Goal: Task Accomplishment & Management: Manage account settings

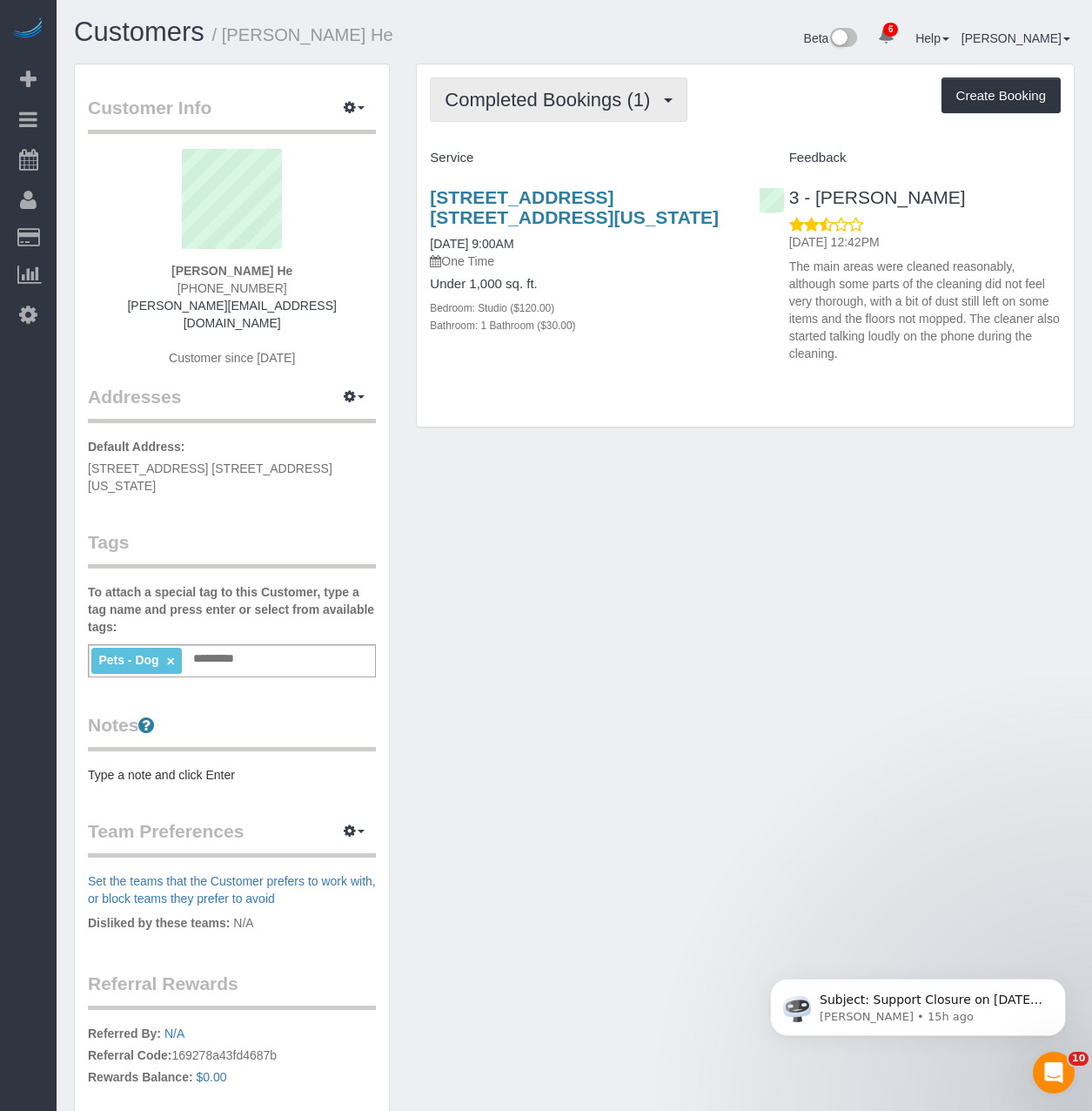
click at [556, 93] on span "Completed Bookings (1)" at bounding box center [551, 99] width 214 height 22
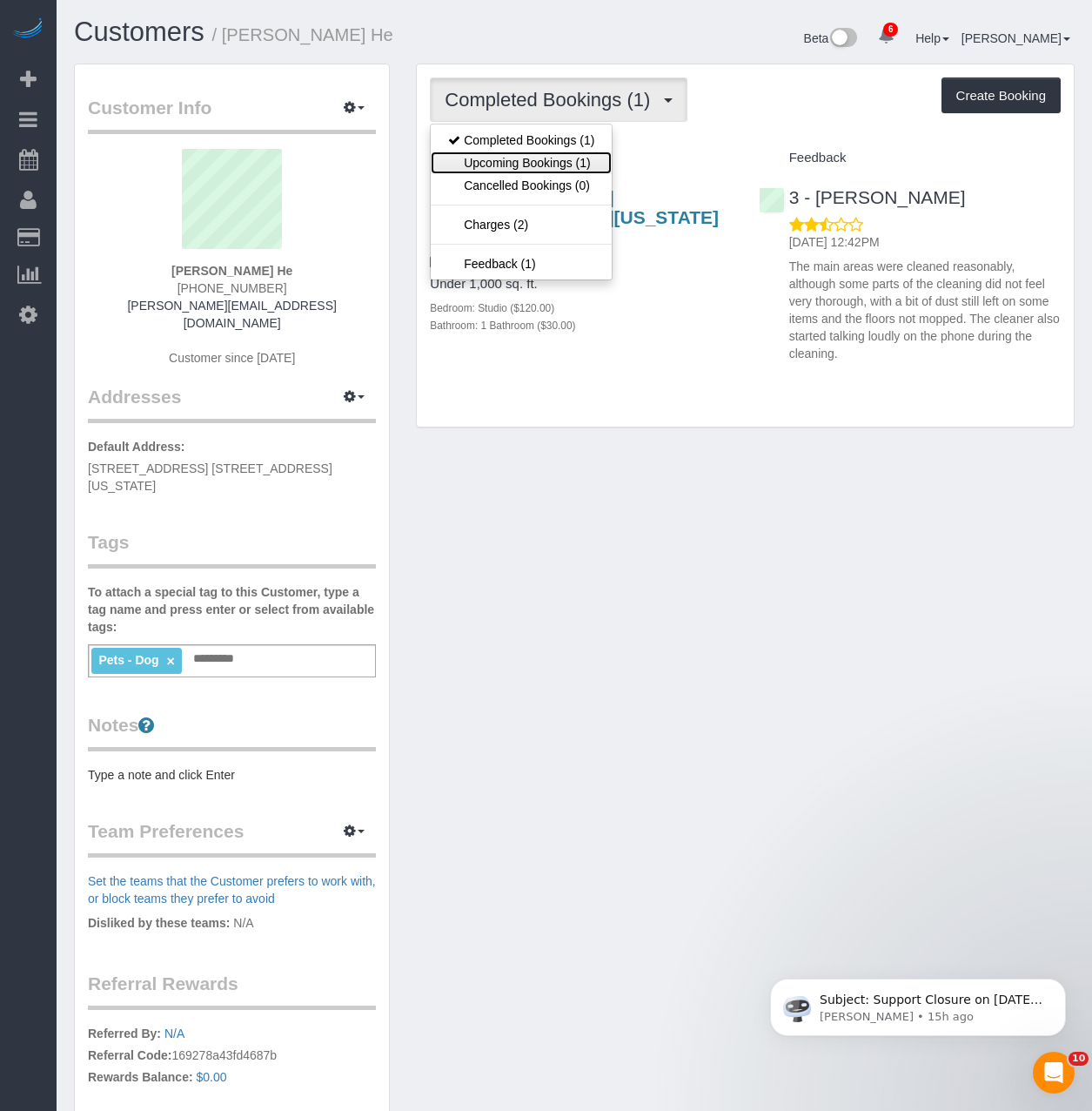
click at [551, 163] on link "Upcoming Bookings (1)" at bounding box center [521, 162] width 181 height 23
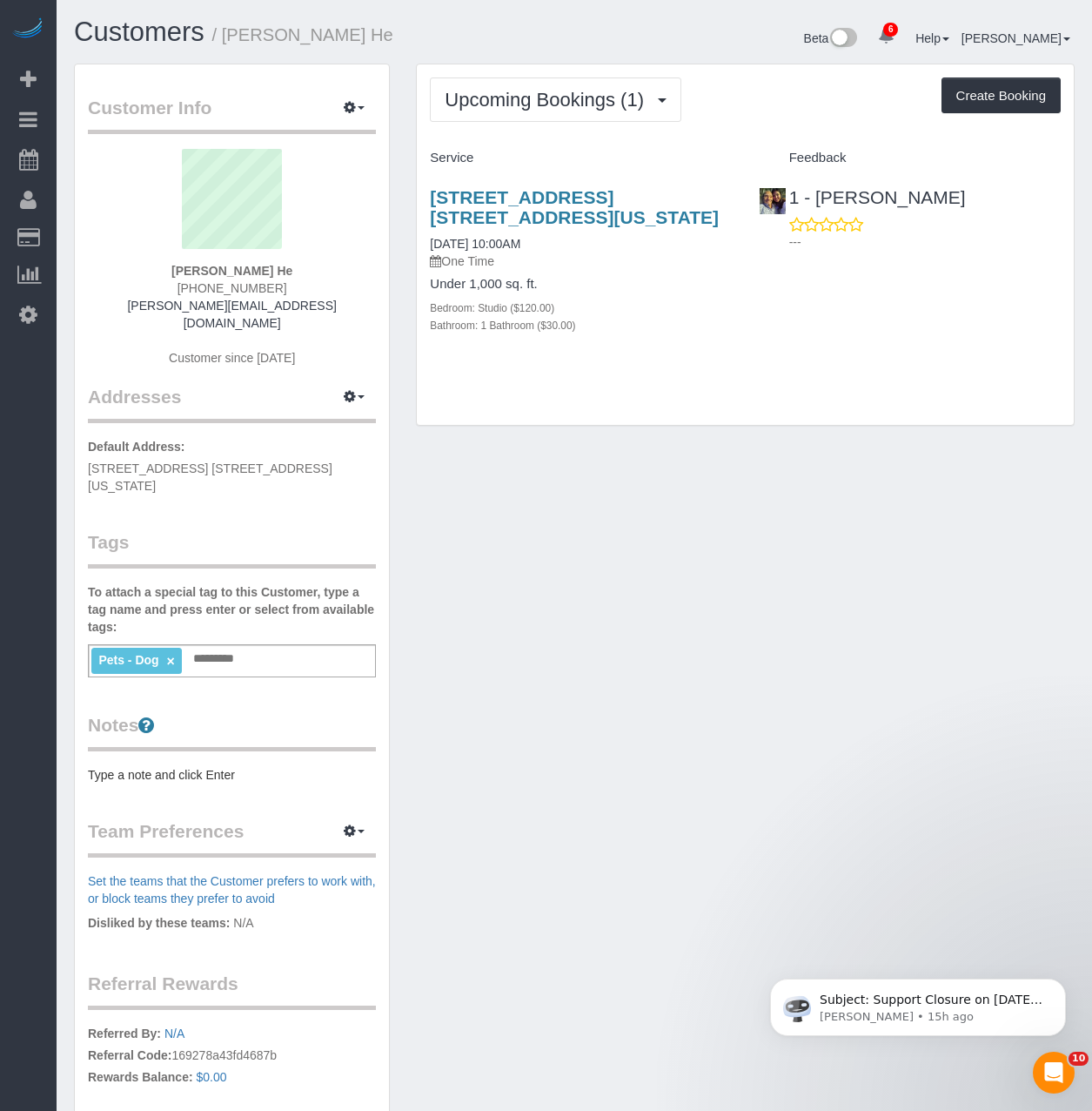
drag, startPoint x: 265, startPoint y: 275, endPoint x: 190, endPoint y: 270, distance: 75.2
click at [190, 270] on div "Rolland He (248) 764-8646 rolland.he@gmail.com Customer since 2025" at bounding box center [231, 266] width 288 height 235
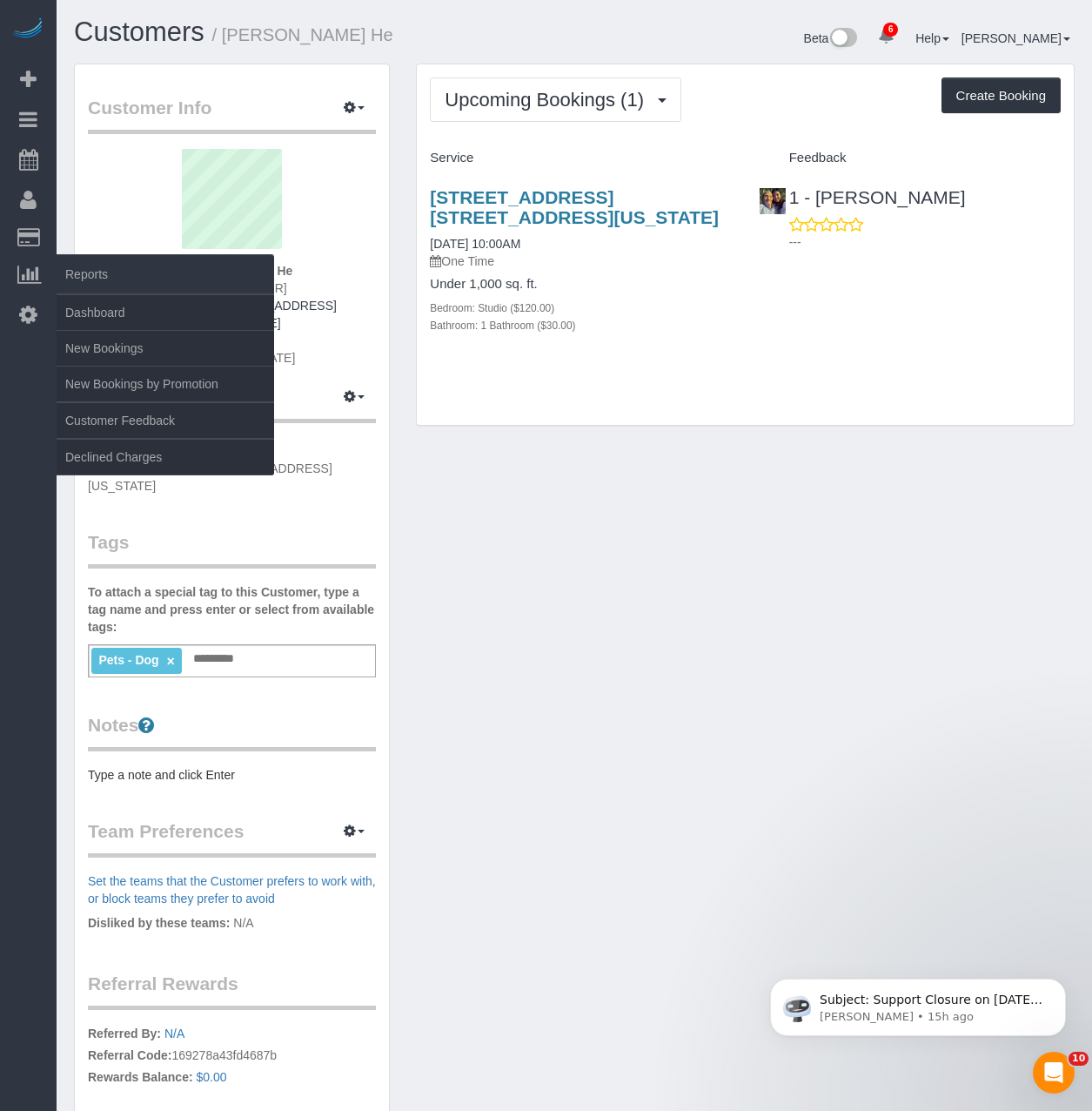
copy strong "Rolland He"
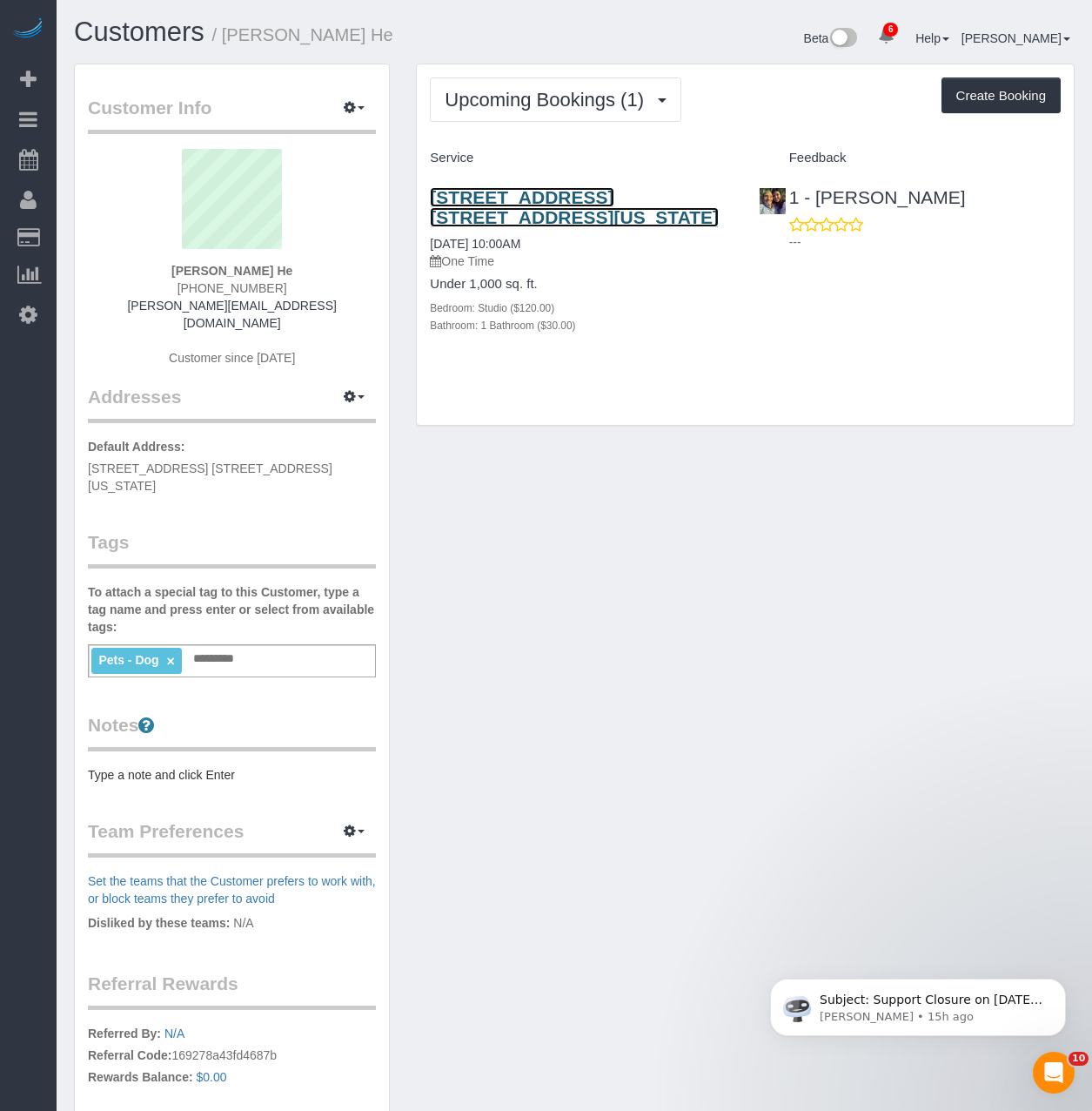
click at [477, 220] on link "124 West 60th Street, Apt. 25j, New York, NY 10023" at bounding box center [574, 207] width 289 height 40
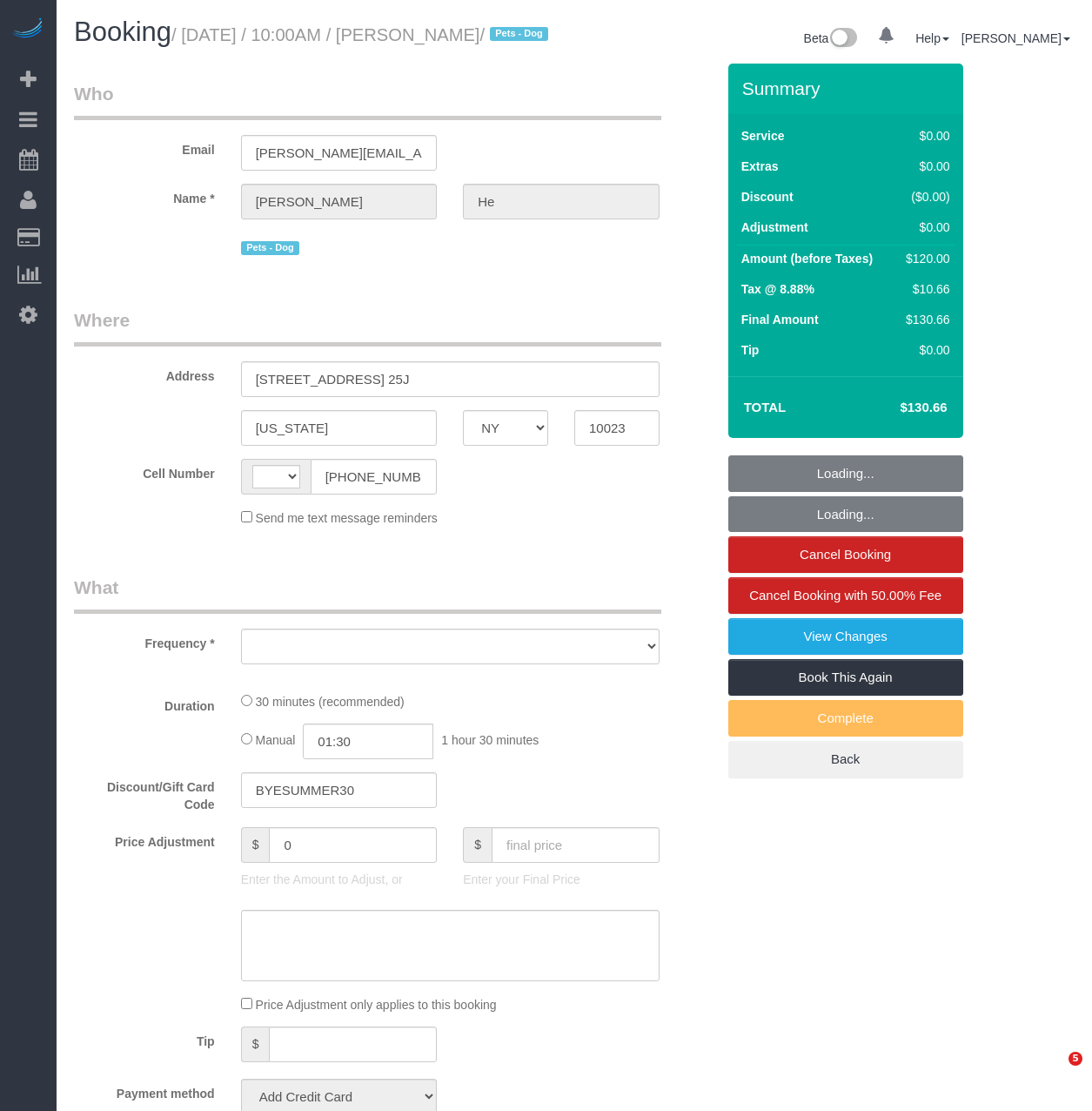
select select "NY"
select select "string:[GEOGRAPHIC_DATA]"
select select "object:660"
select select "number:57"
select select "number:76"
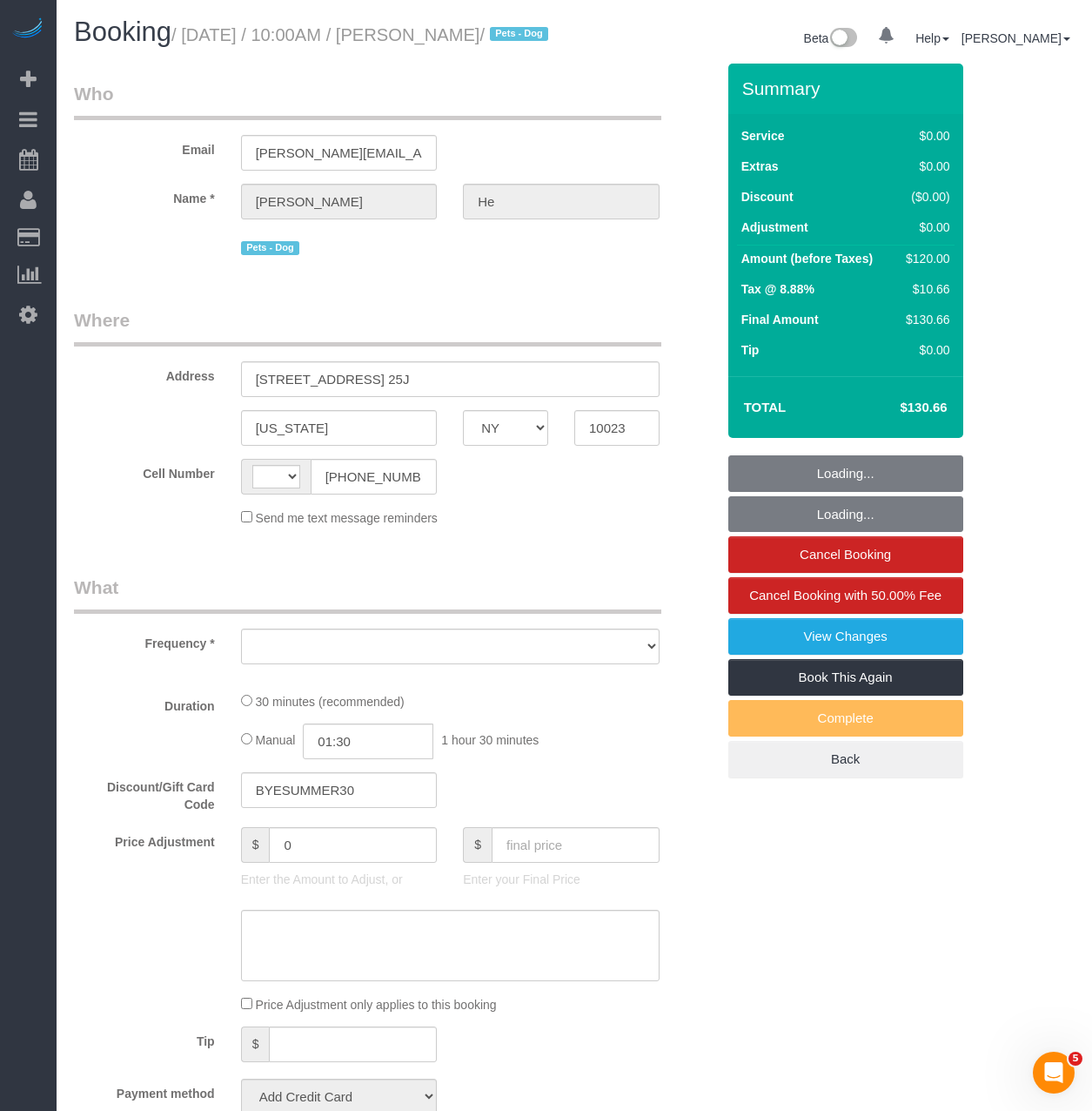
select select "number:13"
select select "number:5"
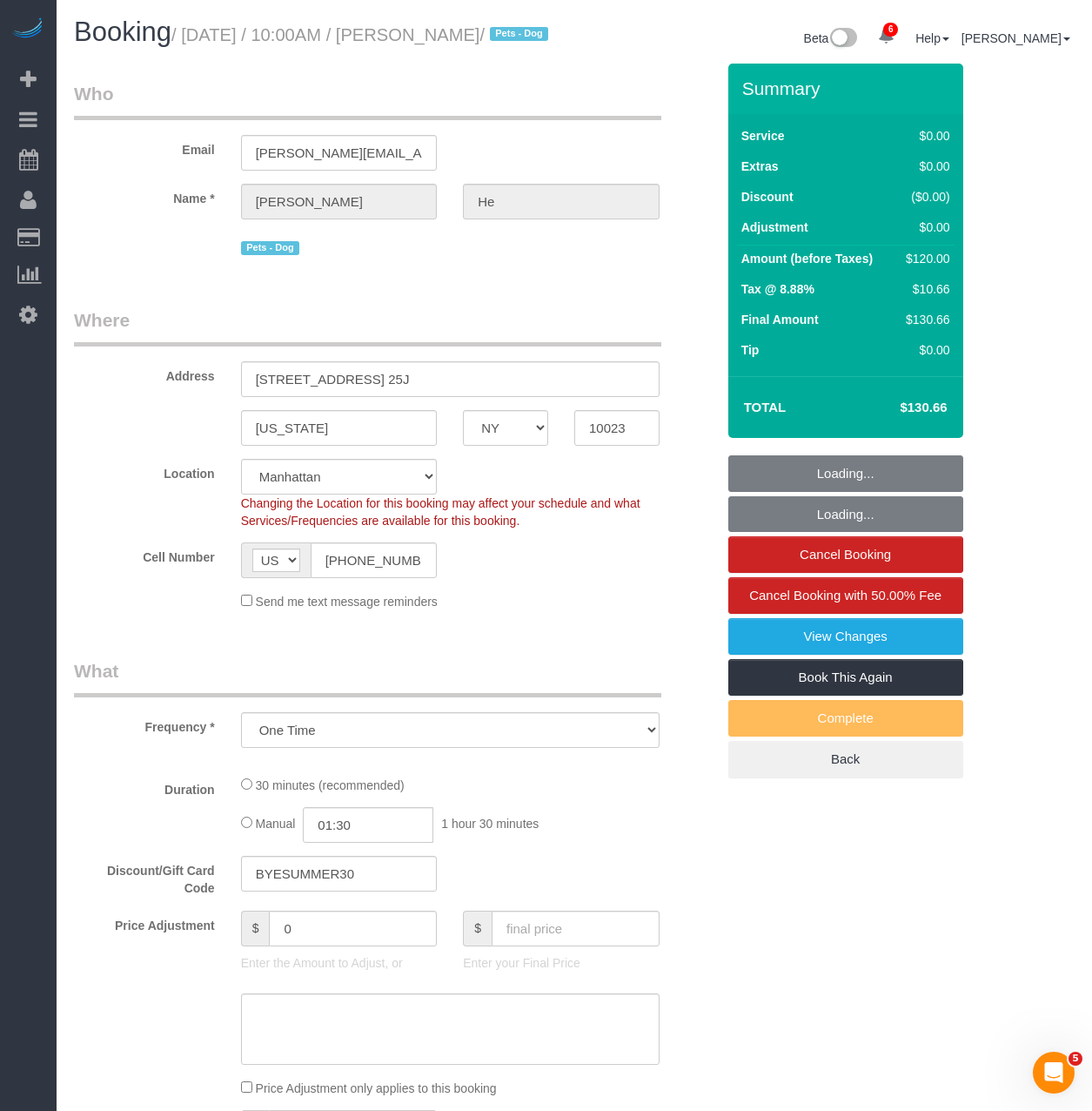
select select "object:932"
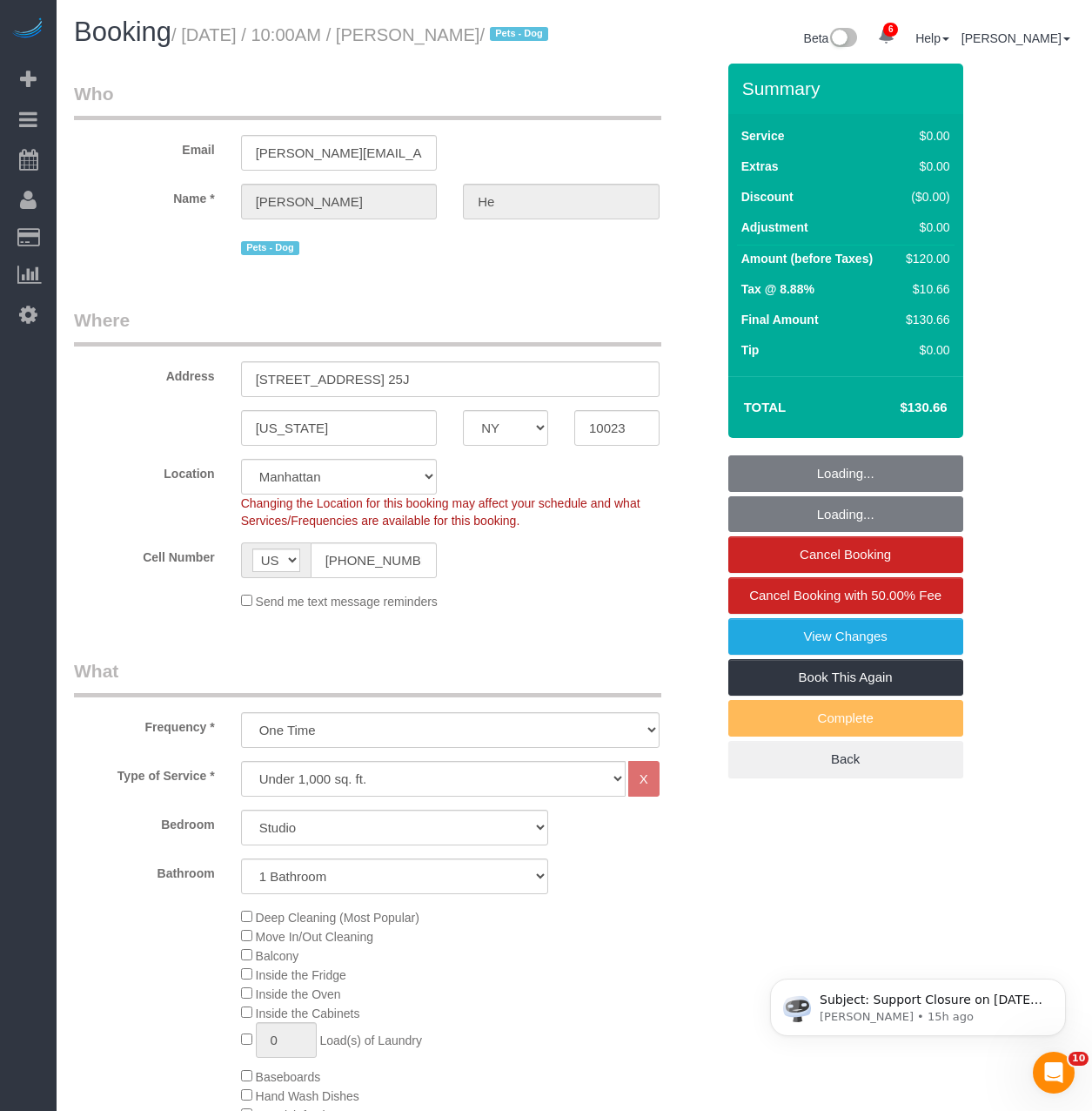
select select "spot1"
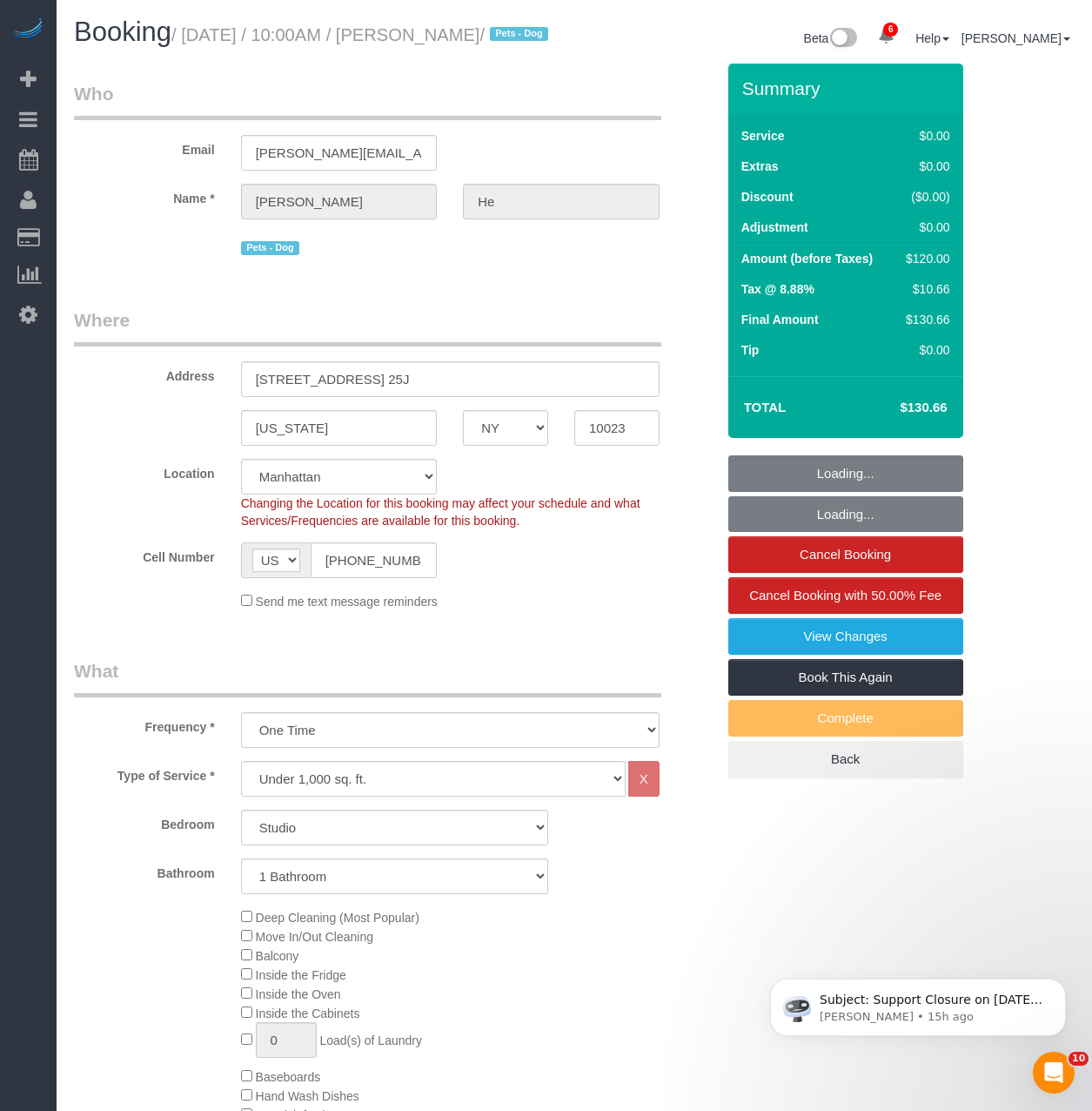
select select "string:stripe-pm_1QhKur4VGloSiKo7DP4chVVi"
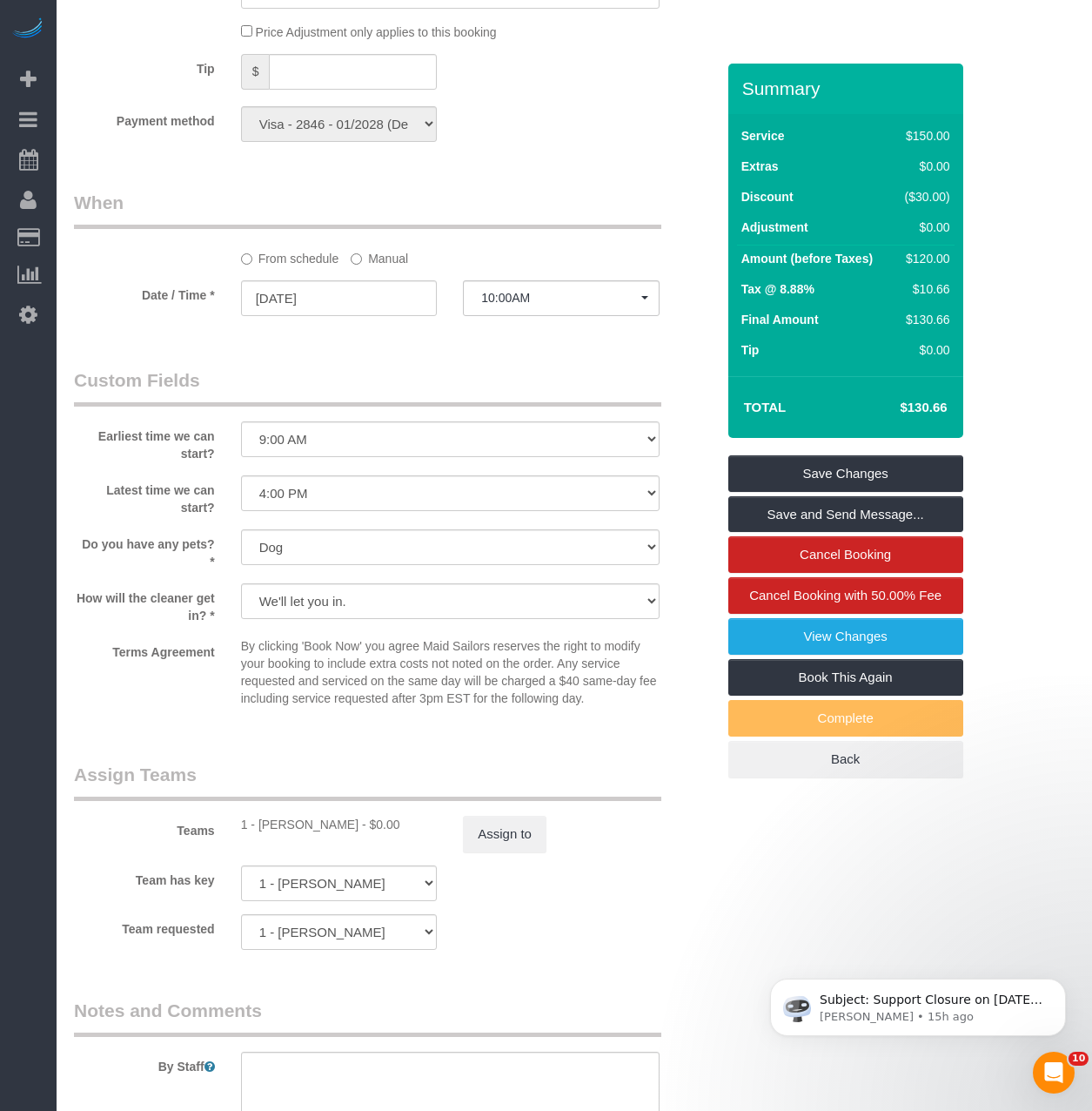
scroll to position [1567, 0]
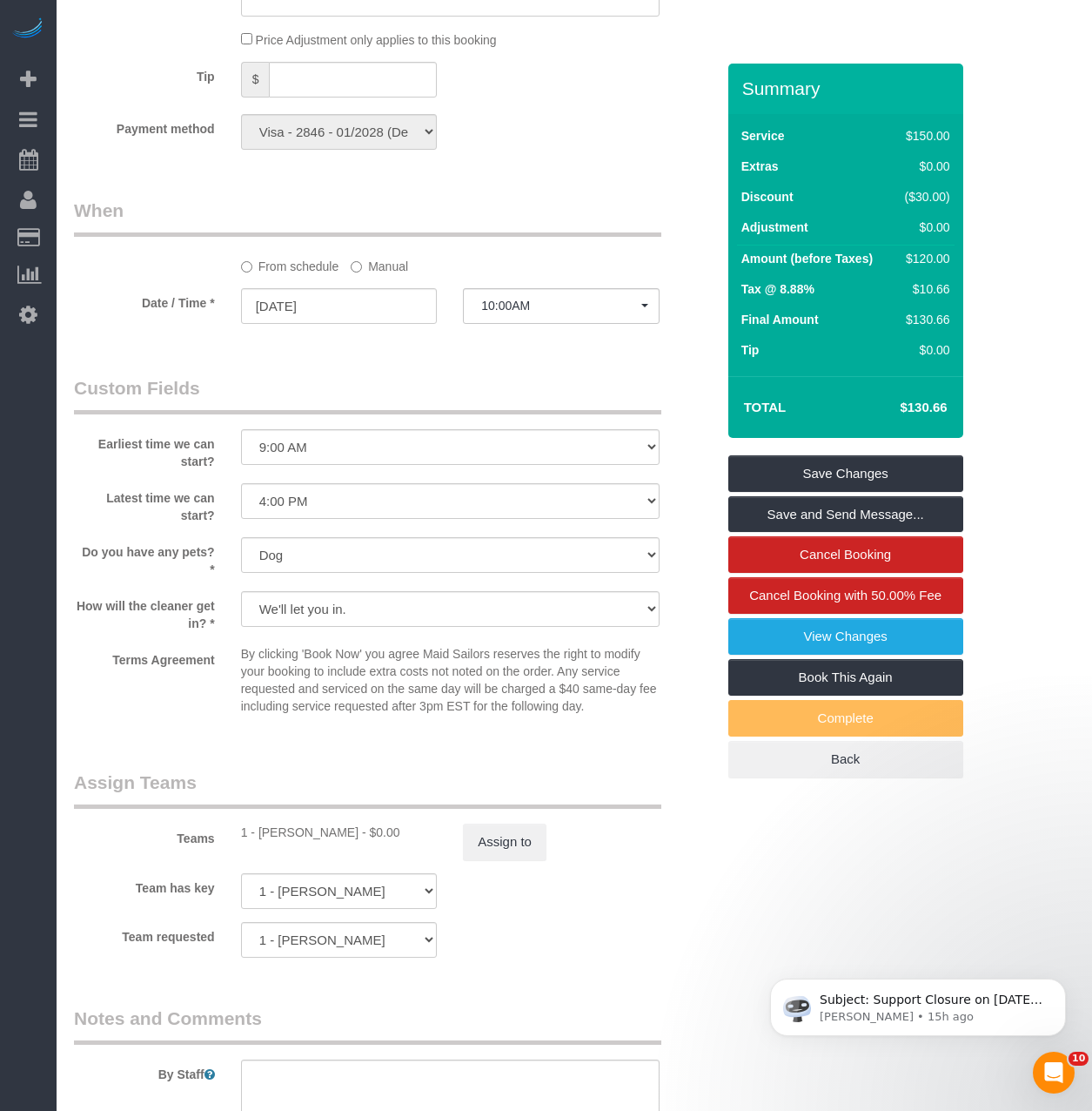
drag, startPoint x: 489, startPoint y: 956, endPoint x: 405, endPoint y: 801, distance: 176.3
click at [405, 801] on legend "Assign Teams" at bounding box center [367, 789] width 588 height 39
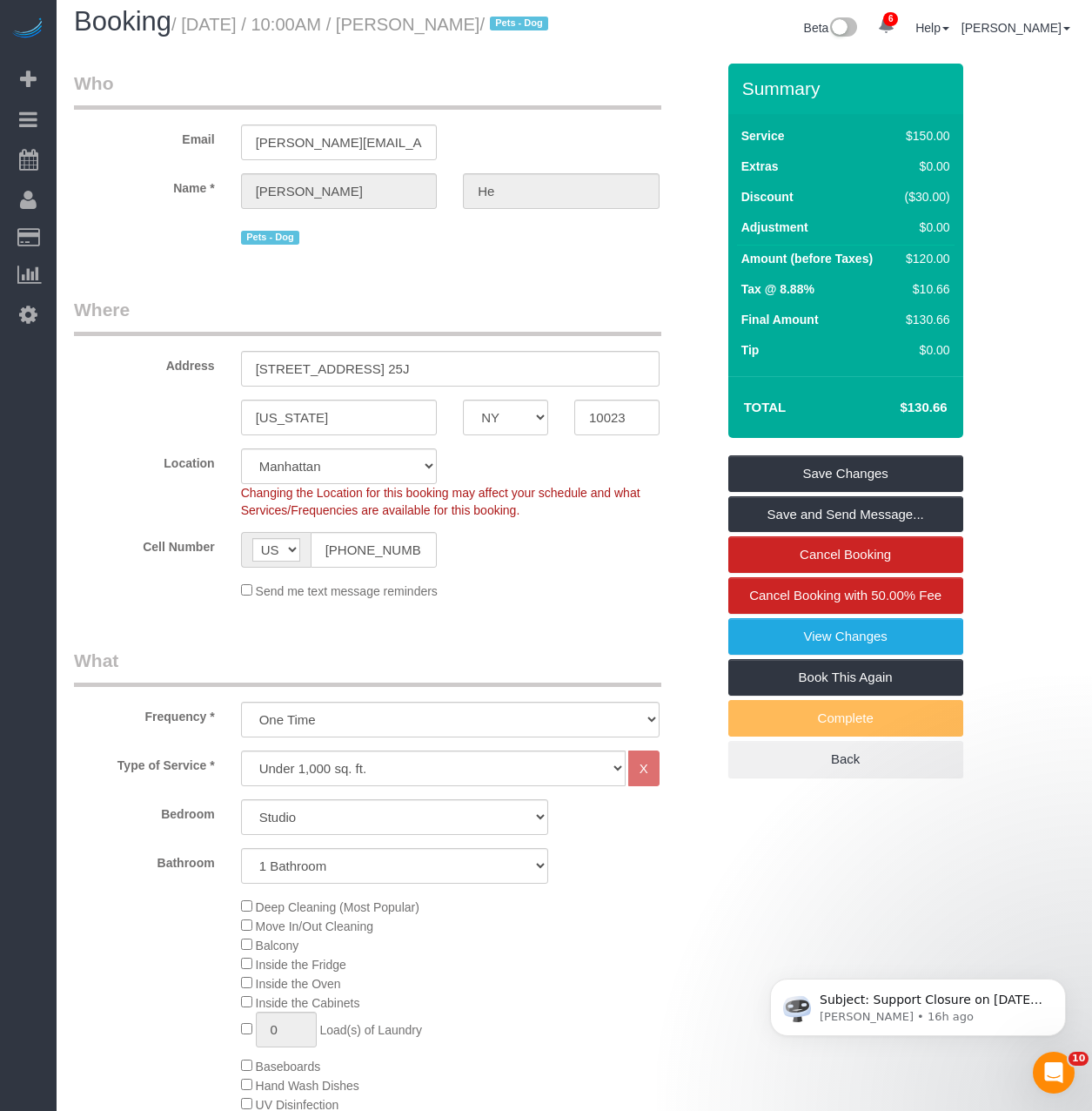
scroll to position [0, 0]
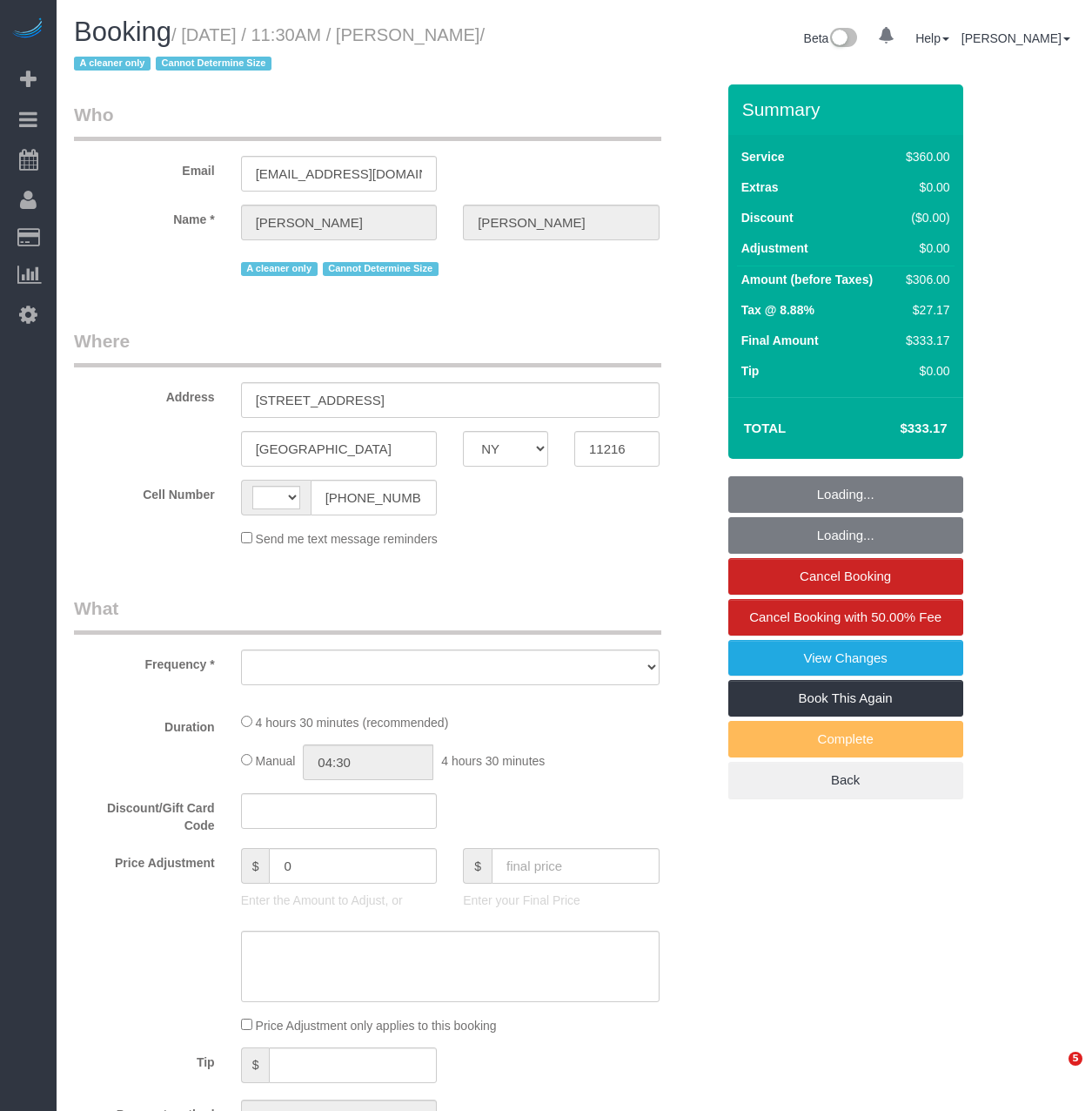
select select "NY"
select select "number:89"
select select "number:90"
select select "number:15"
select select "number:5"
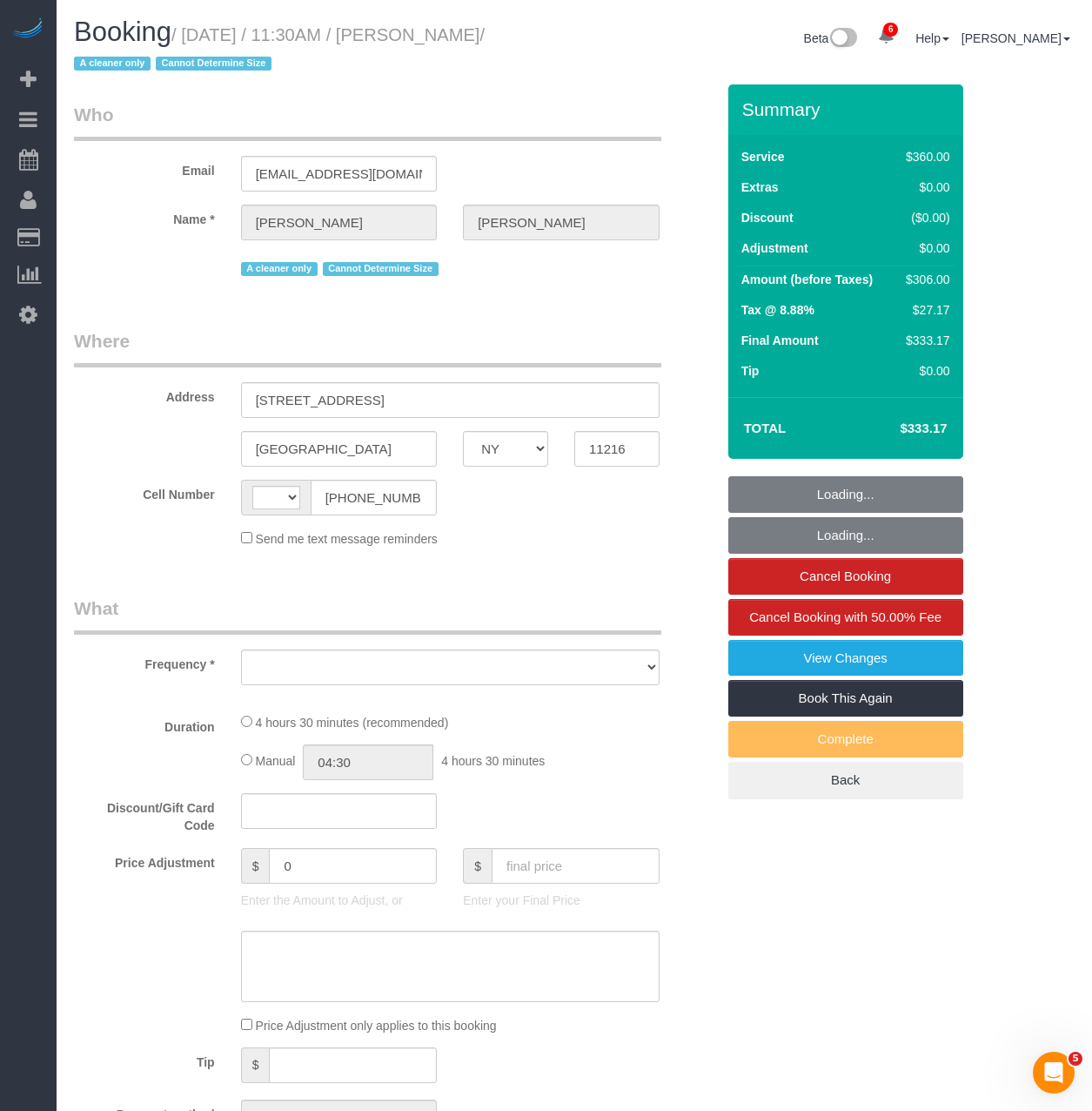
select select "string:[GEOGRAPHIC_DATA]"
select select "object:831"
select select "270"
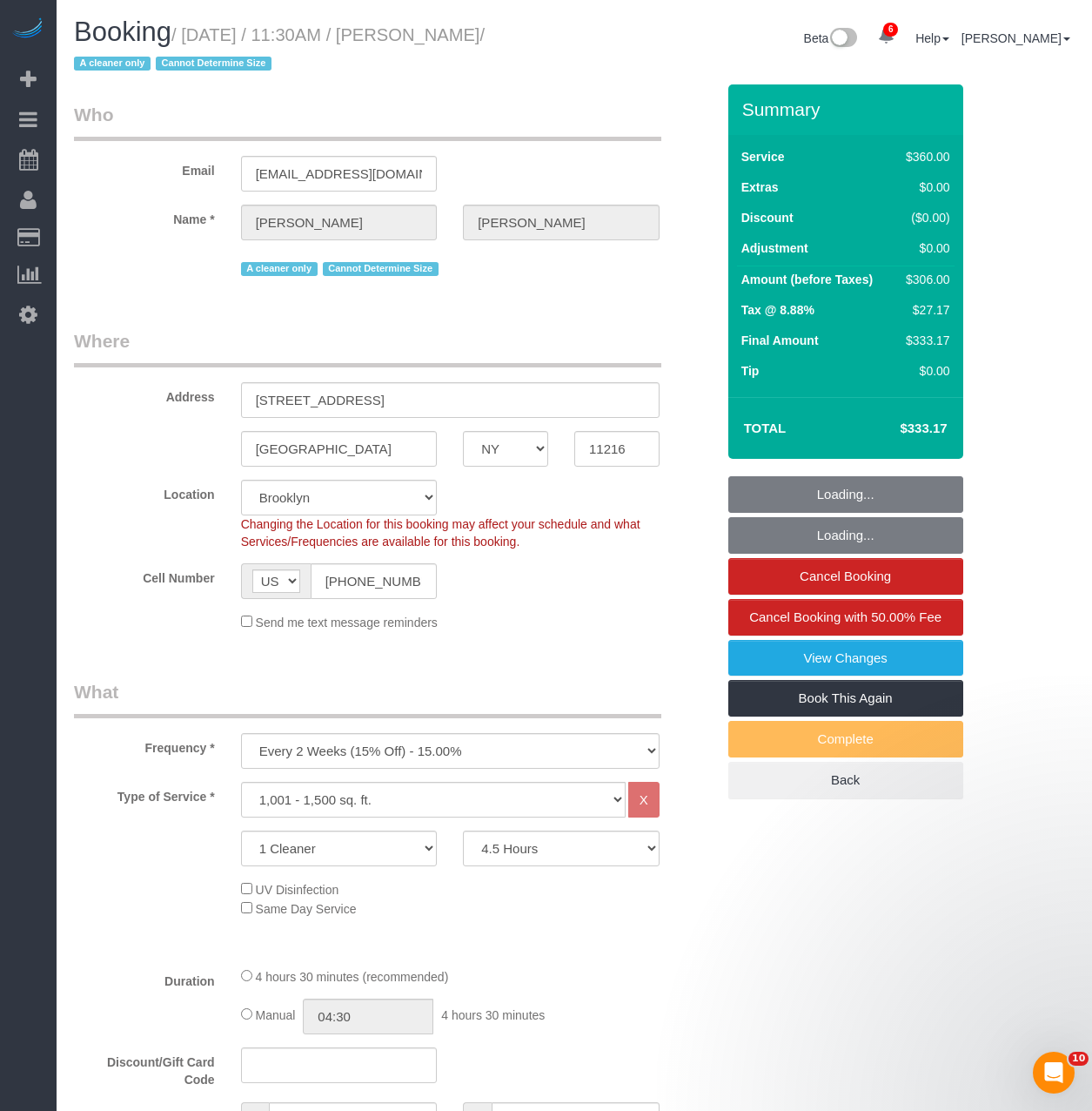
select select "string:stripe-pm_1ROJ8L4VGloSiKo7J4o2l5l0"
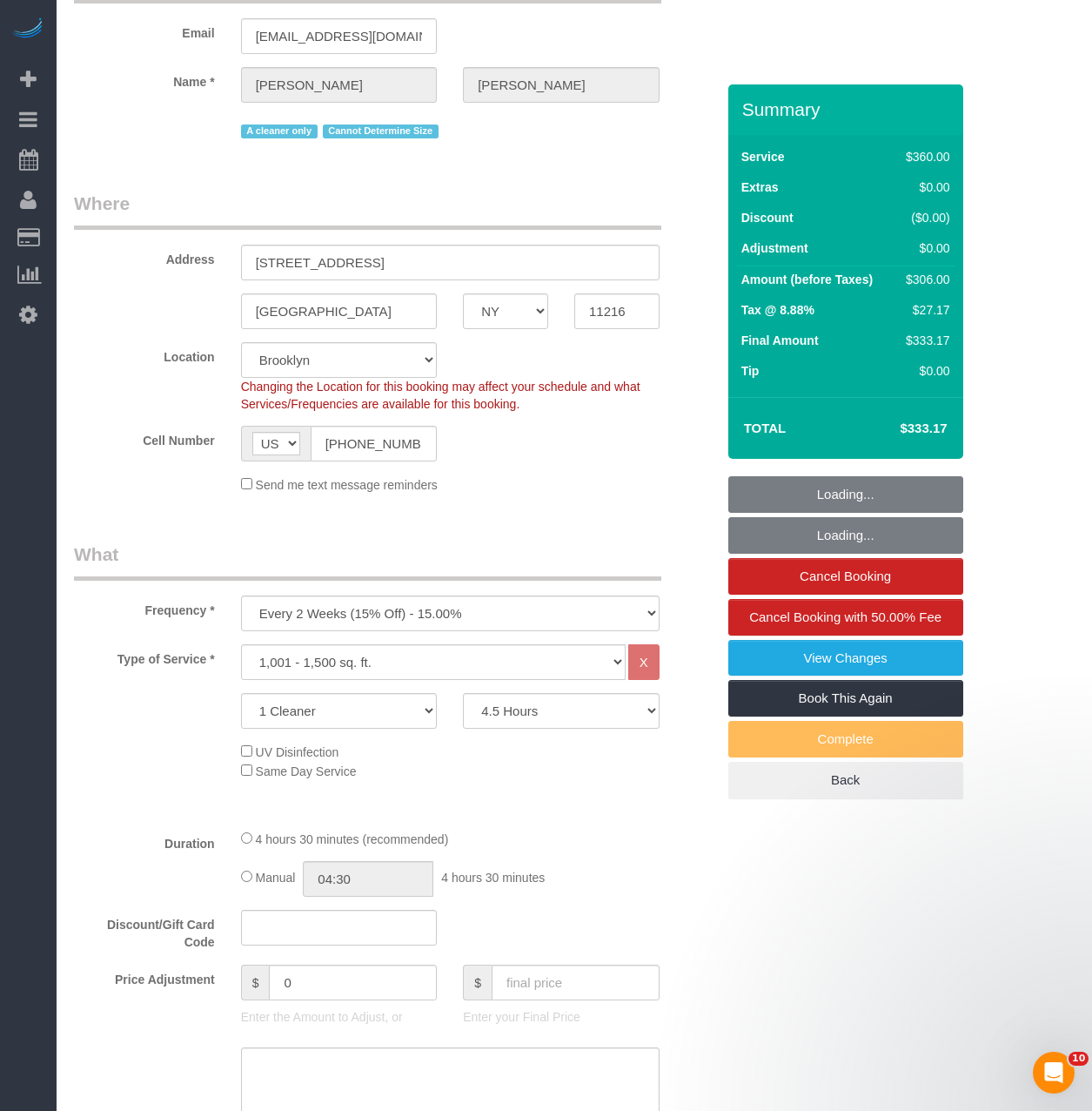
select select "object:1304"
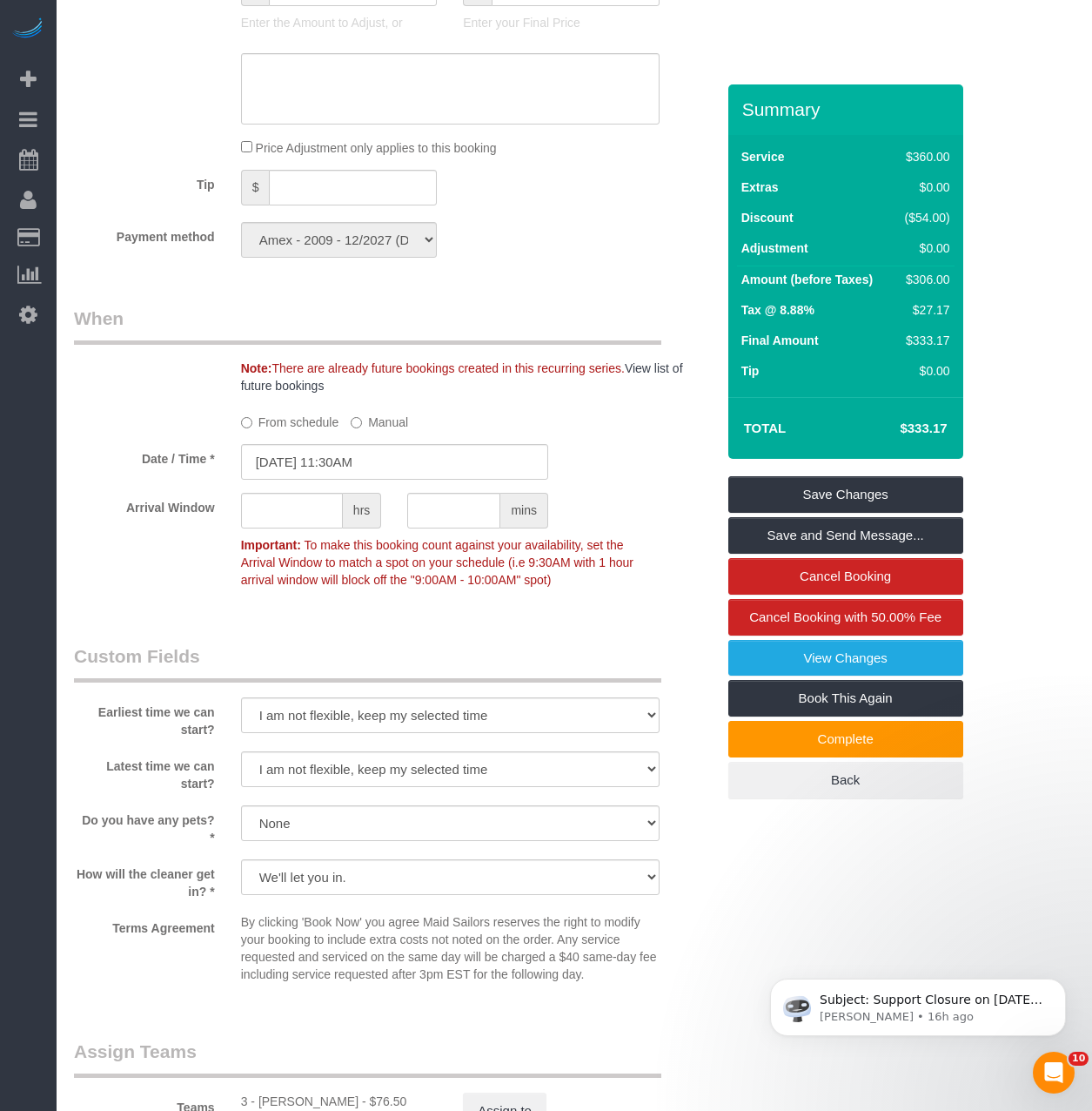
scroll to position [1567, 0]
